Goal: Complete application form

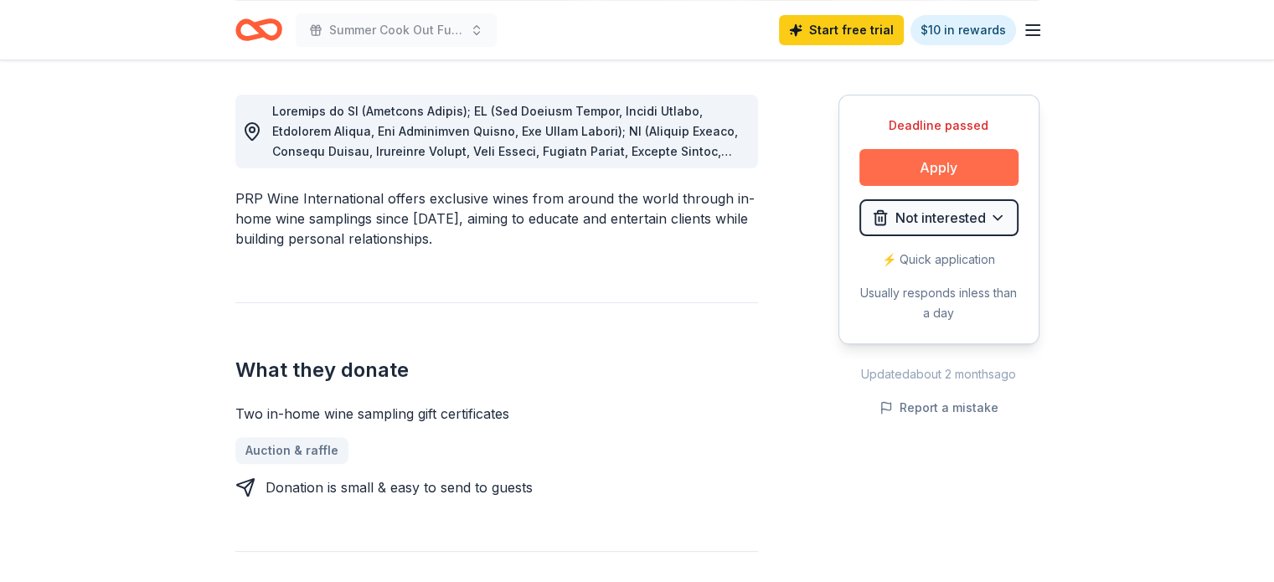
click at [969, 178] on button "Apply" at bounding box center [938, 167] width 159 height 37
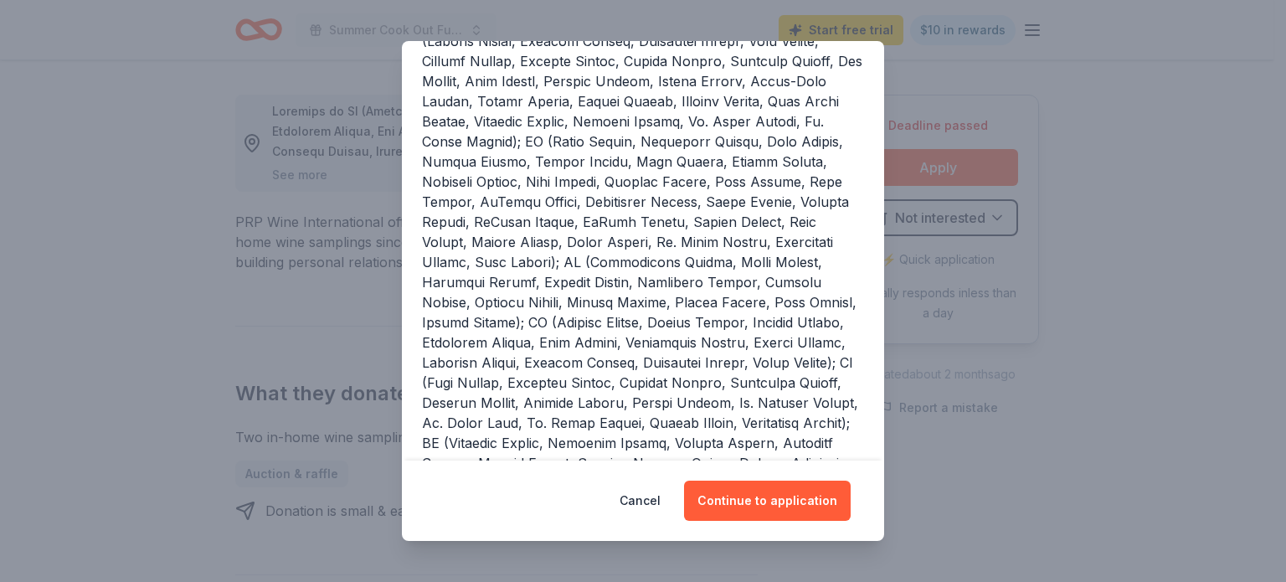
scroll to position [431, 0]
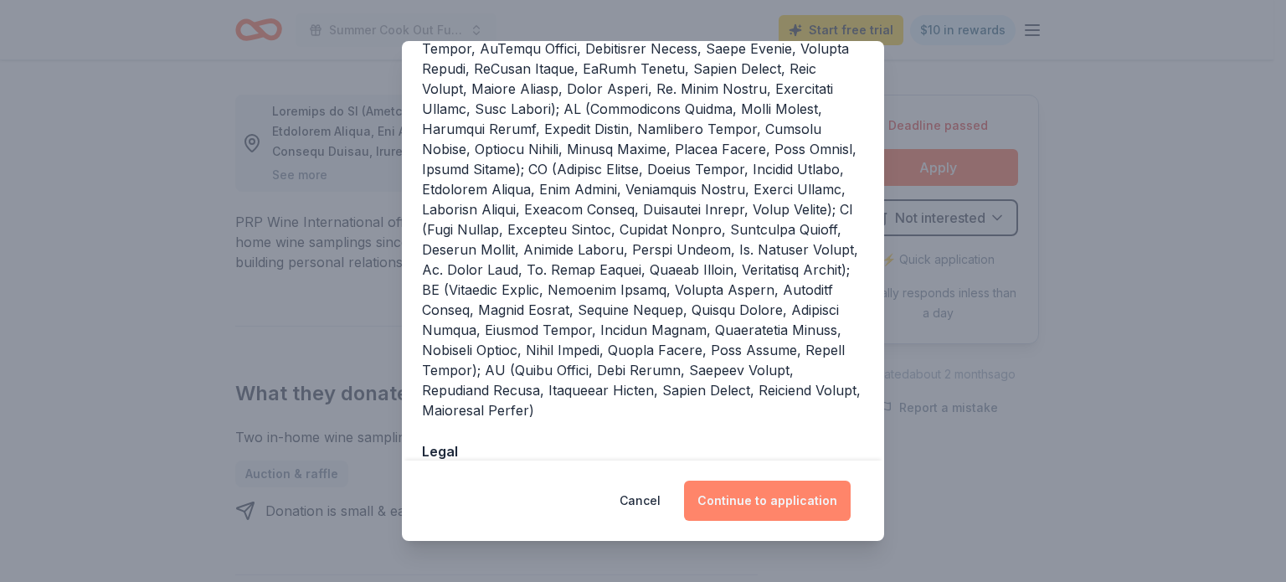
click at [771, 507] on button "Continue to application" at bounding box center [767, 501] width 167 height 40
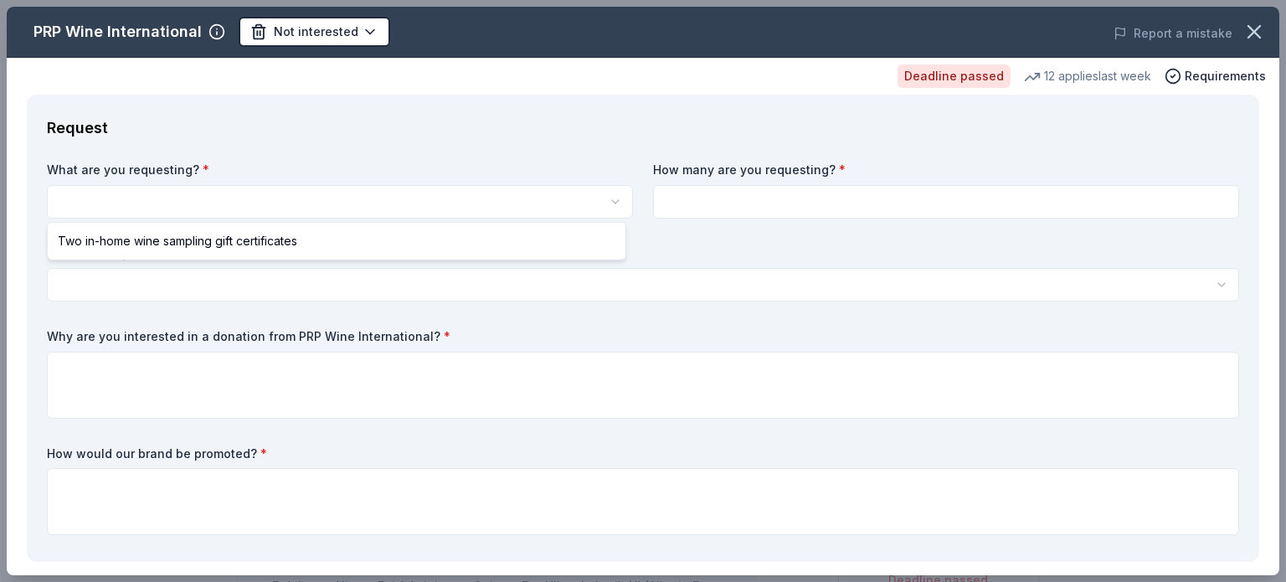
scroll to position [0, 0]
select select "Two in-home wine sampling gift certificates"
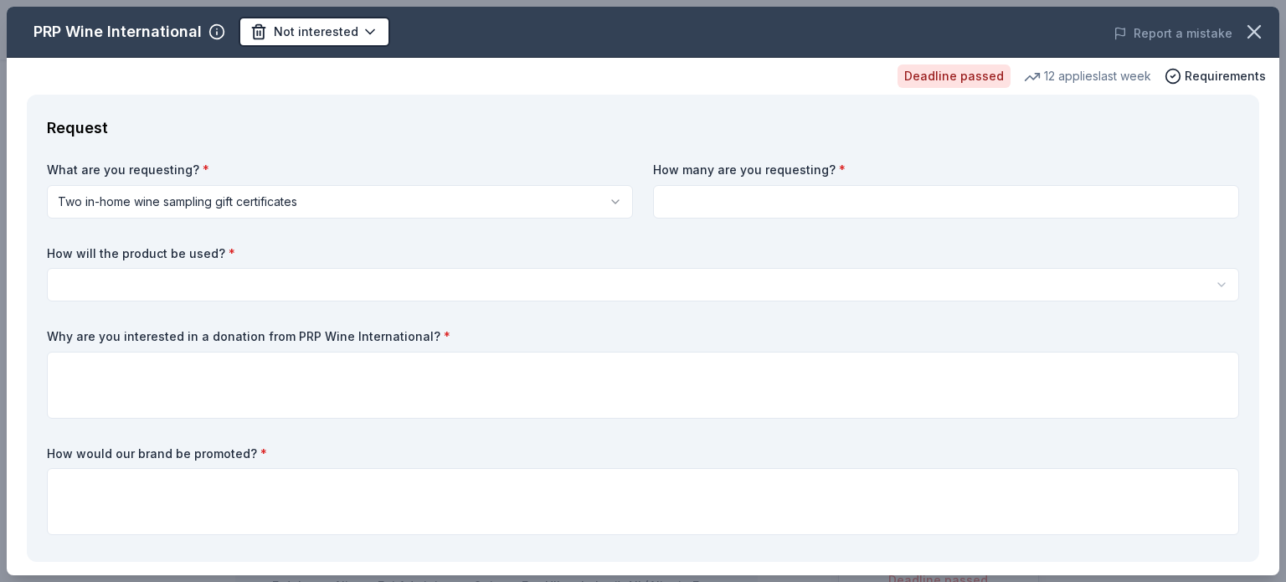
type input "1"
type input "2"
click at [381, 290] on html "Summer Cook Out Fundraiser Not interested Apply Deadline passed Share PRP Wine …" at bounding box center [643, 291] width 1286 height 582
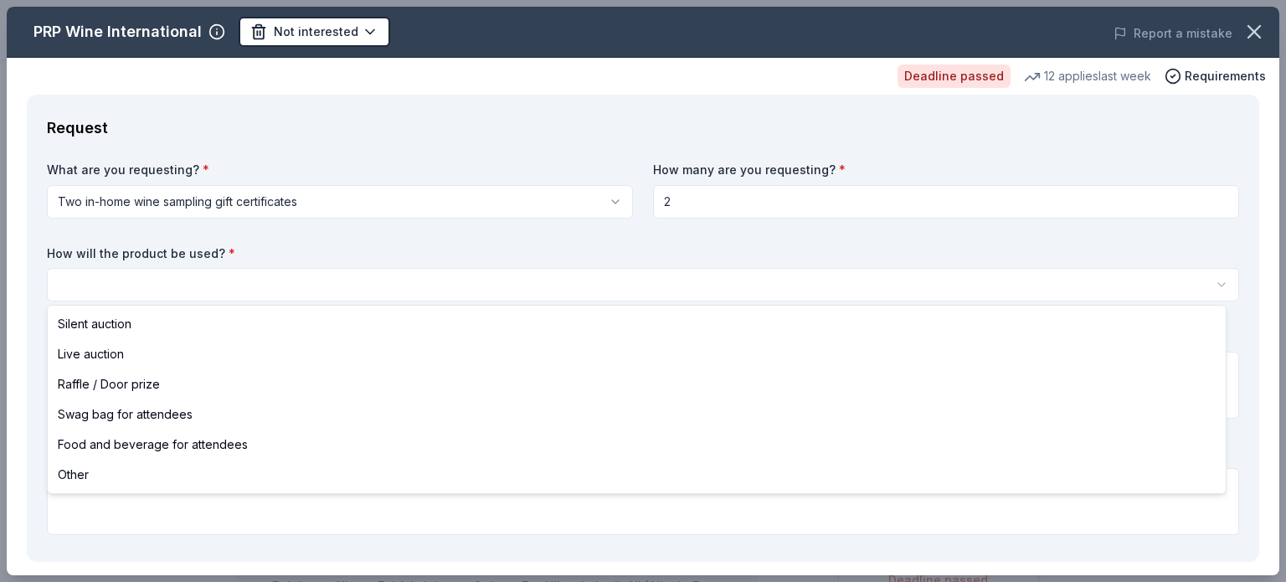
select select "raffleDoorPrize"
